Goal: Information Seeking & Learning: Learn about a topic

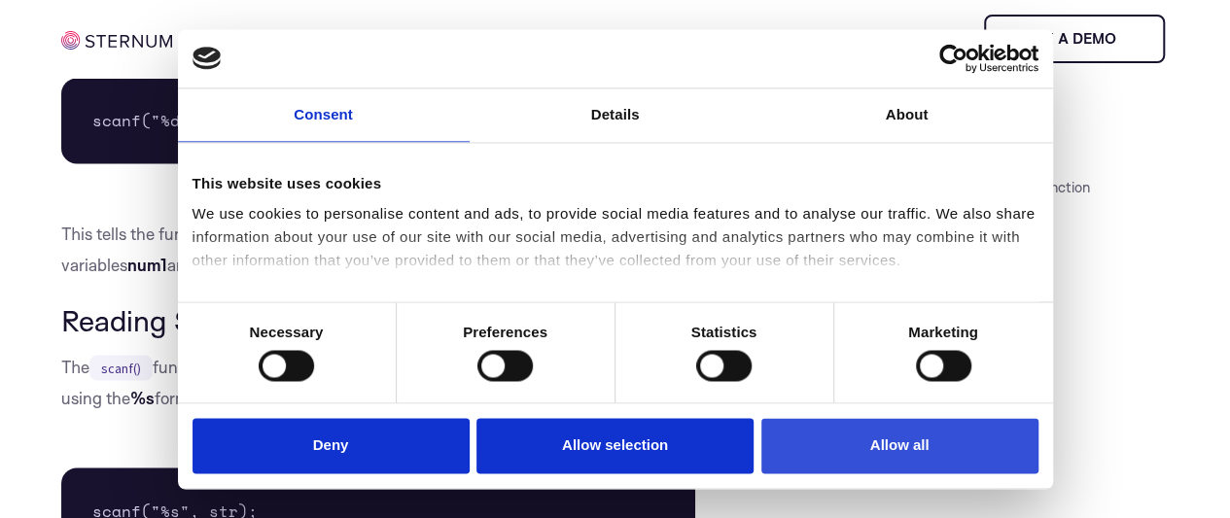
click at [895, 422] on button "Allow all" at bounding box center [900, 446] width 277 height 55
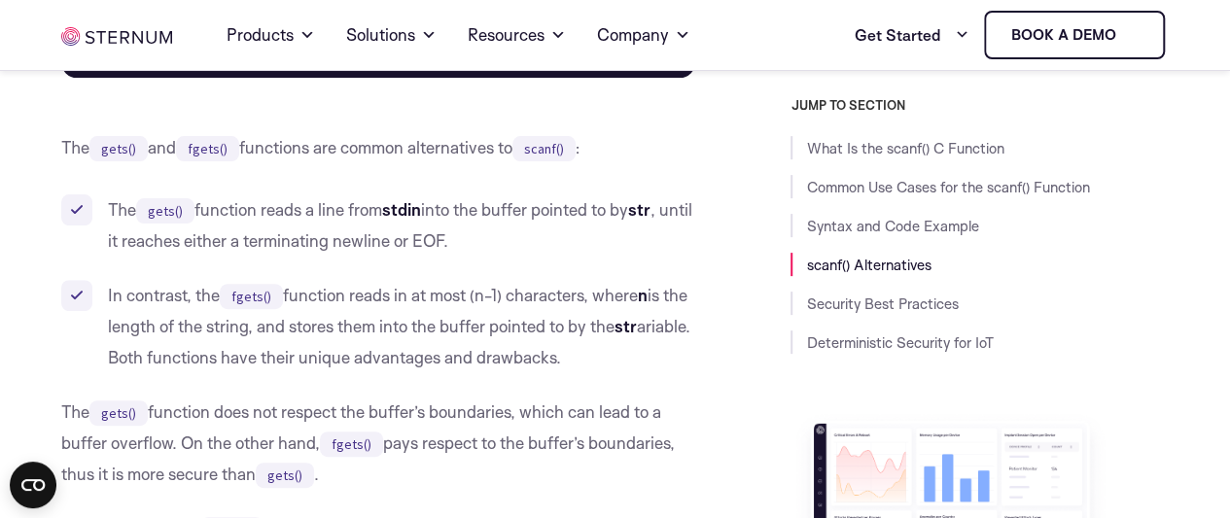
scroll to position [3901, 0]
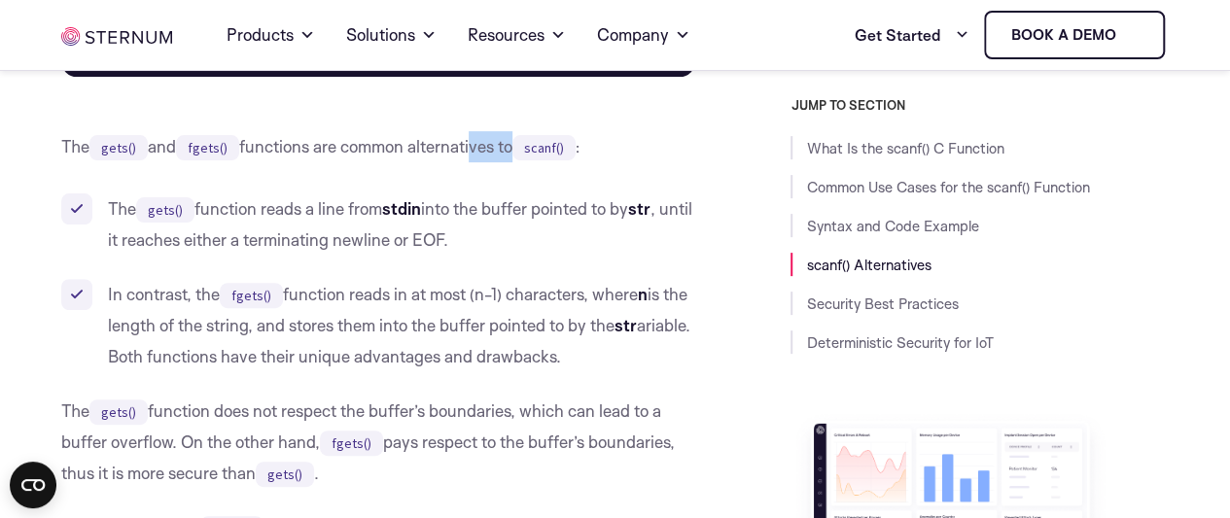
drag, startPoint x: 475, startPoint y: 189, endPoint x: 512, endPoint y: 189, distance: 37.0
click at [512, 162] on p "The gets() and fgets() functions are common alternatives to scanf() :" at bounding box center [378, 146] width 634 height 31
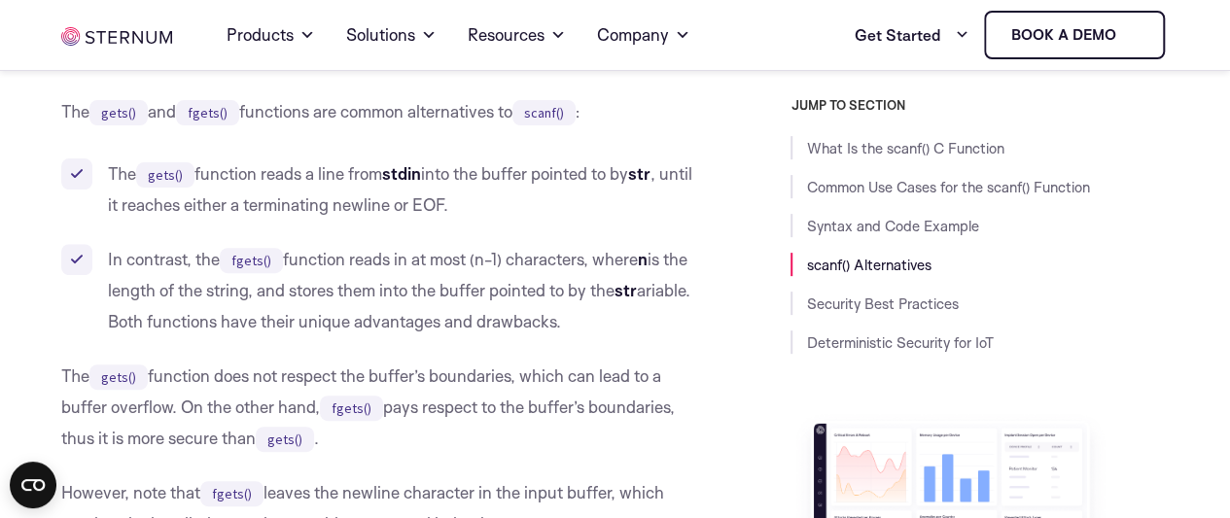
scroll to position [3940, 0]
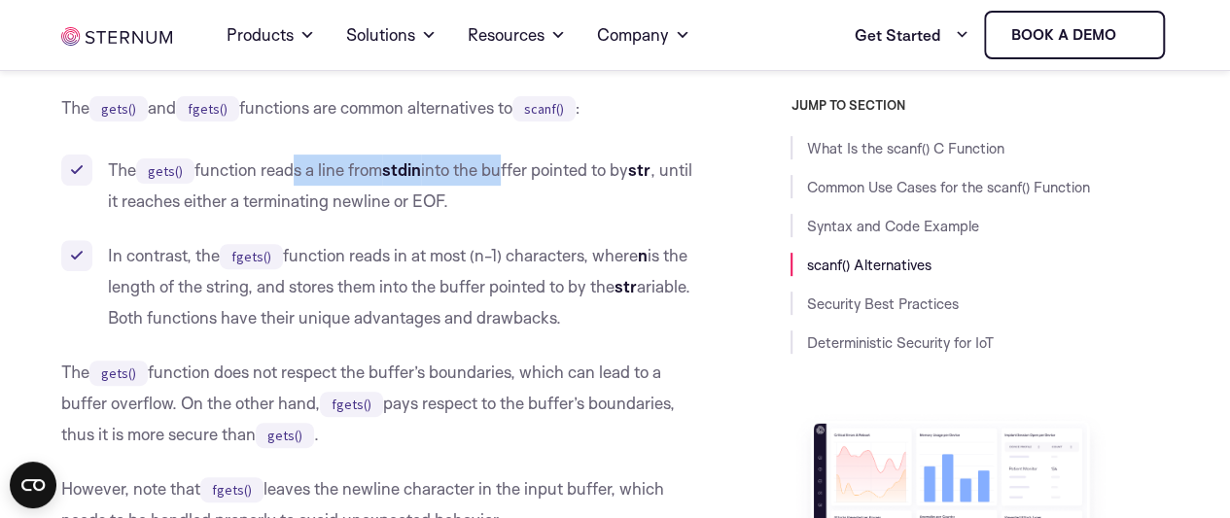
drag, startPoint x: 286, startPoint y: 205, endPoint x: 522, endPoint y: 212, distance: 236.5
click at [522, 212] on li "The gets() function reads a line from stdin into the buffer pointed to by str ,…" at bounding box center [378, 186] width 634 height 62
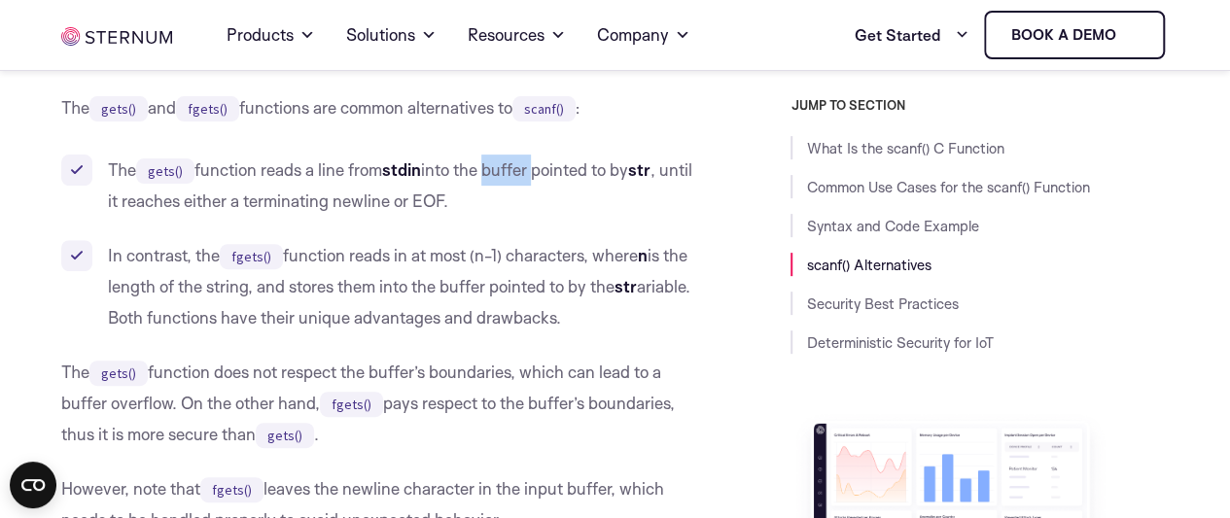
click at [522, 212] on li "The gets() function reads a line from stdin into the buffer pointed to by str ,…" at bounding box center [378, 186] width 634 height 62
click at [568, 210] on li "The gets() function reads a line from stdin into the buffer pointed to by str ,…" at bounding box center [378, 186] width 634 height 62
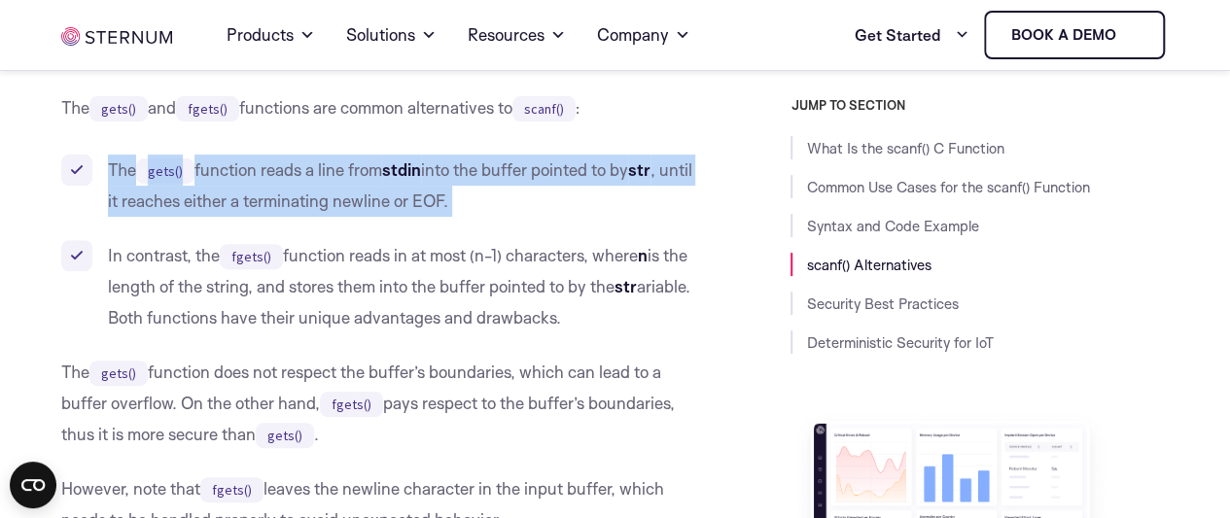
click at [568, 210] on li "The gets() function reads a line from stdin into the buffer pointed to by str ,…" at bounding box center [378, 186] width 634 height 62
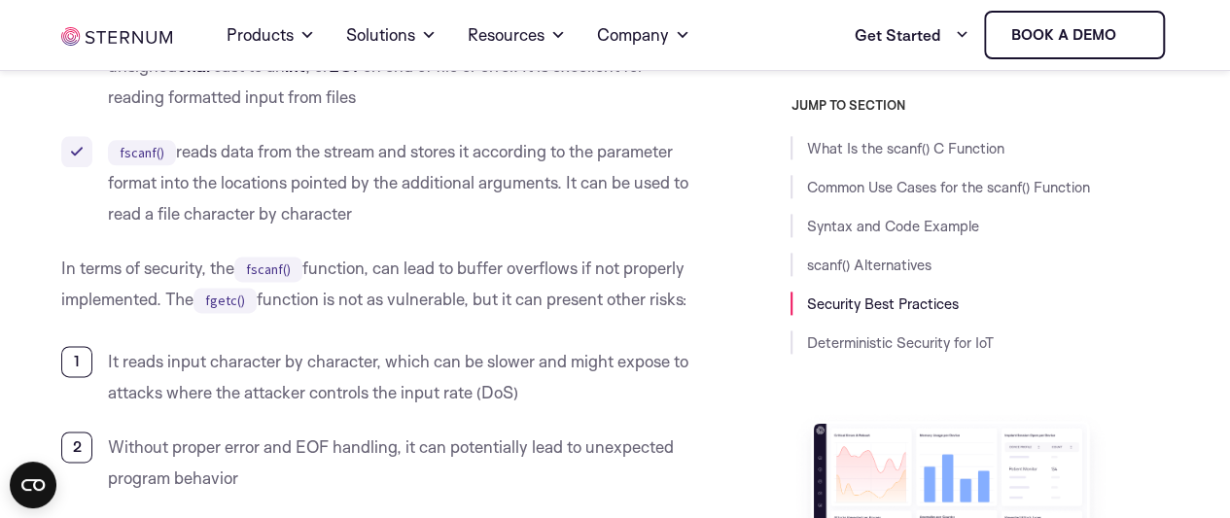
scroll to position [4897, 0]
